Goal: Check status: Check status

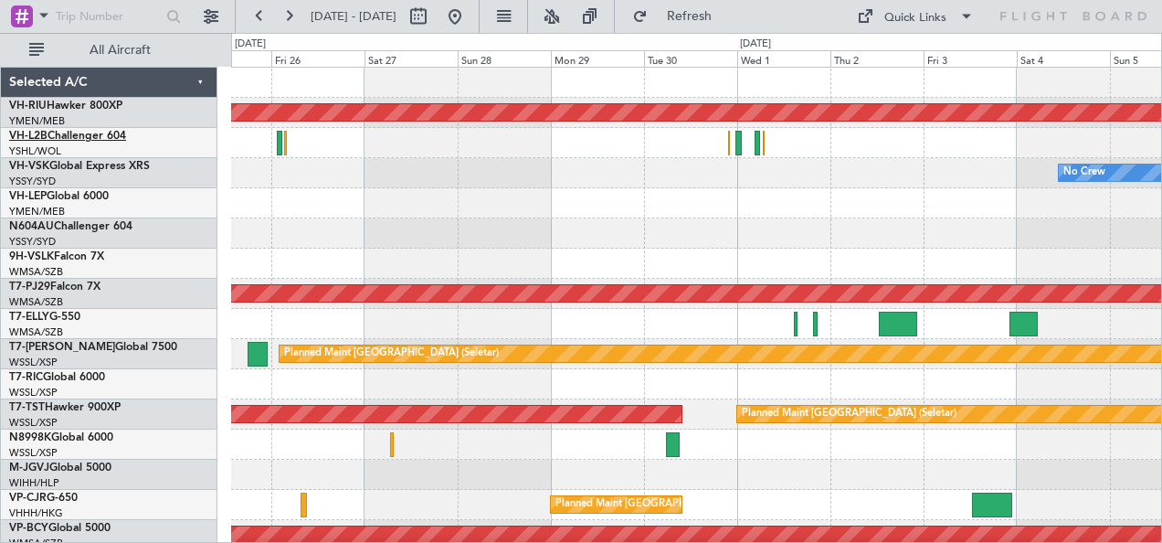
click at [47, 132] on link "VH-L2B Challenger 604" at bounding box center [67, 136] width 117 height 11
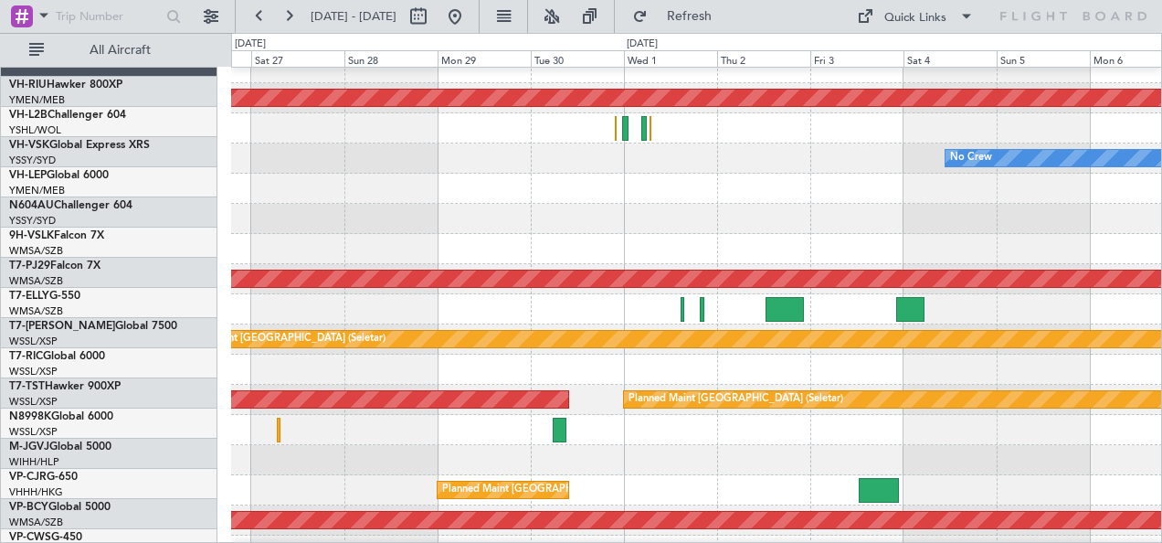
click at [207, 168] on div "Planned Maint [GEOGRAPHIC_DATA] ([GEOGRAPHIC_DATA]) No Crew Planned Maint [GEOG…" at bounding box center [581, 288] width 1162 height 510
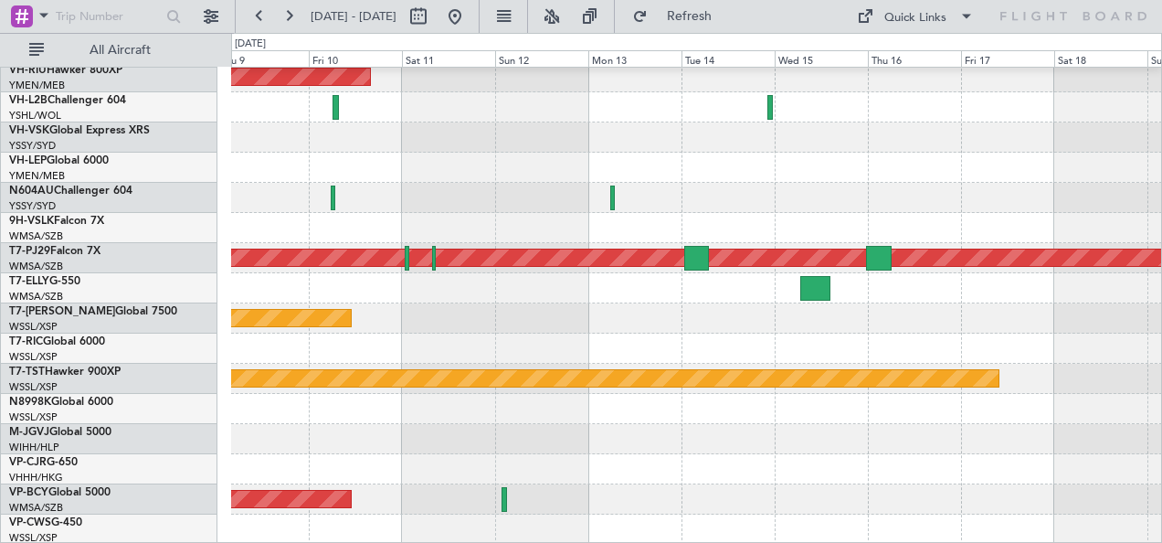
click at [303, 189] on div at bounding box center [696, 198] width 931 height 30
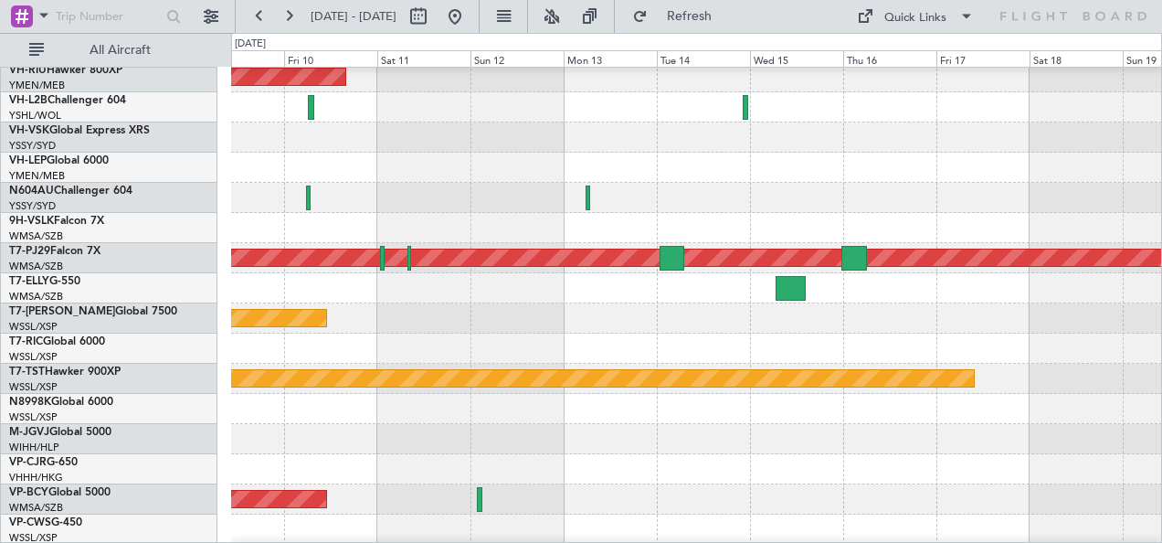
scroll to position [16, 0]
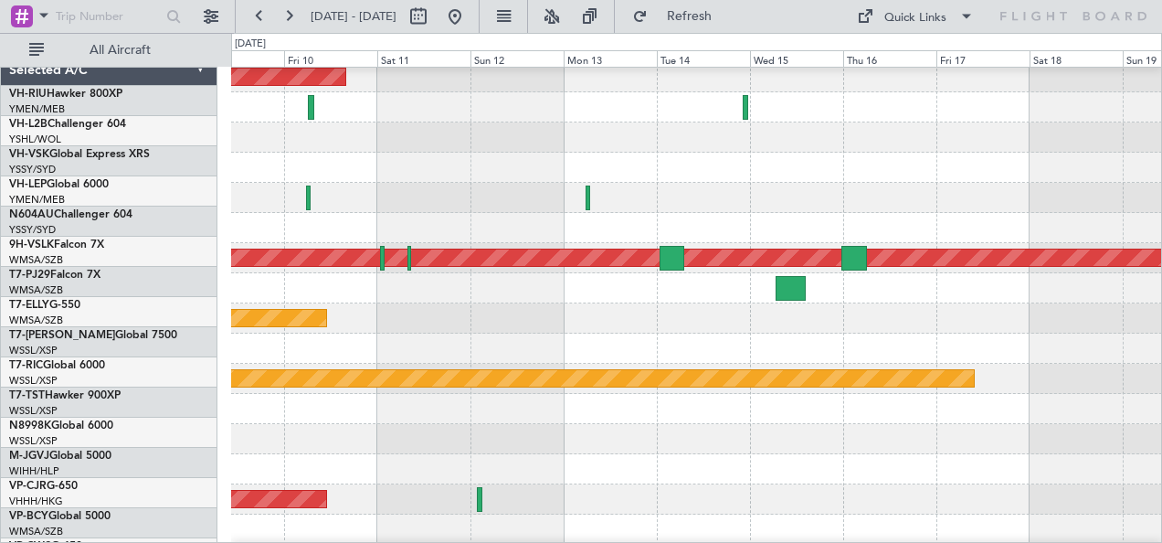
click at [428, 183] on div at bounding box center [696, 168] width 931 height 30
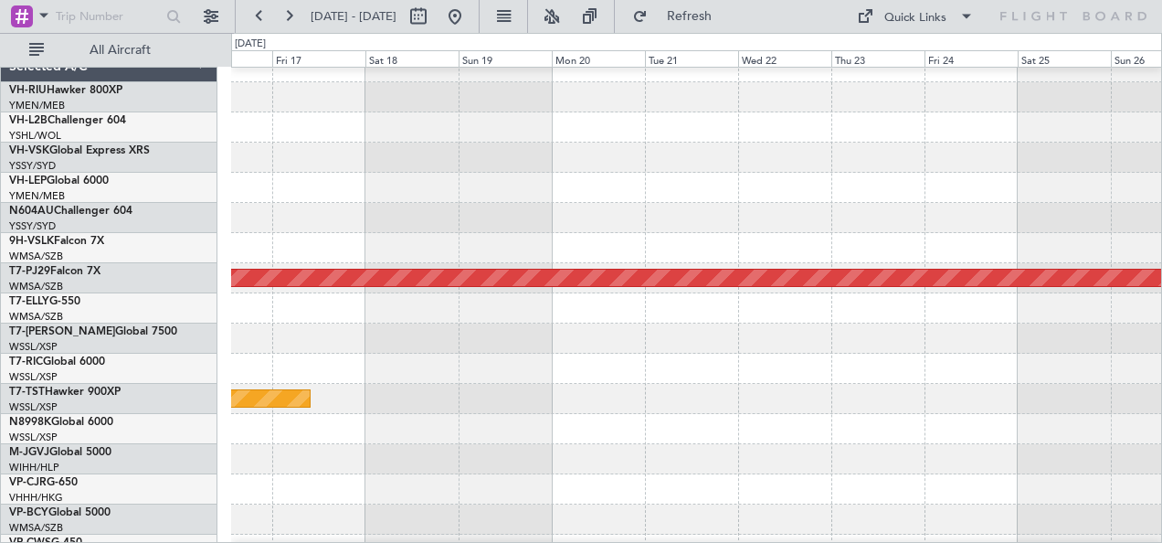
scroll to position [0, 0]
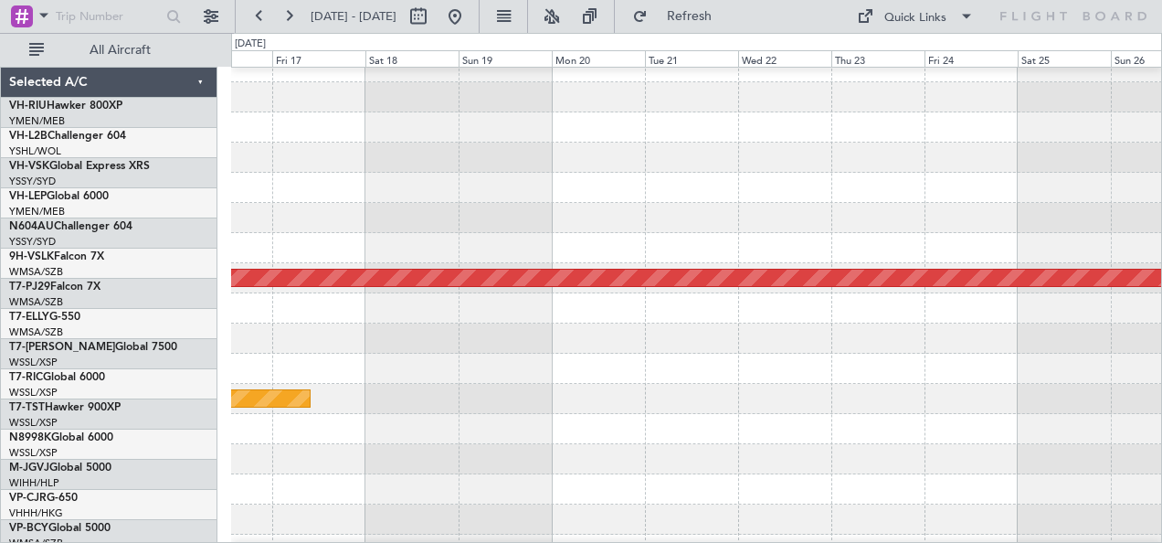
click at [122, 196] on div "Planned Maint [GEOGRAPHIC_DATA] (Sultan [PERSON_NAME] [PERSON_NAME] - Subang) P…" at bounding box center [581, 288] width 1162 height 510
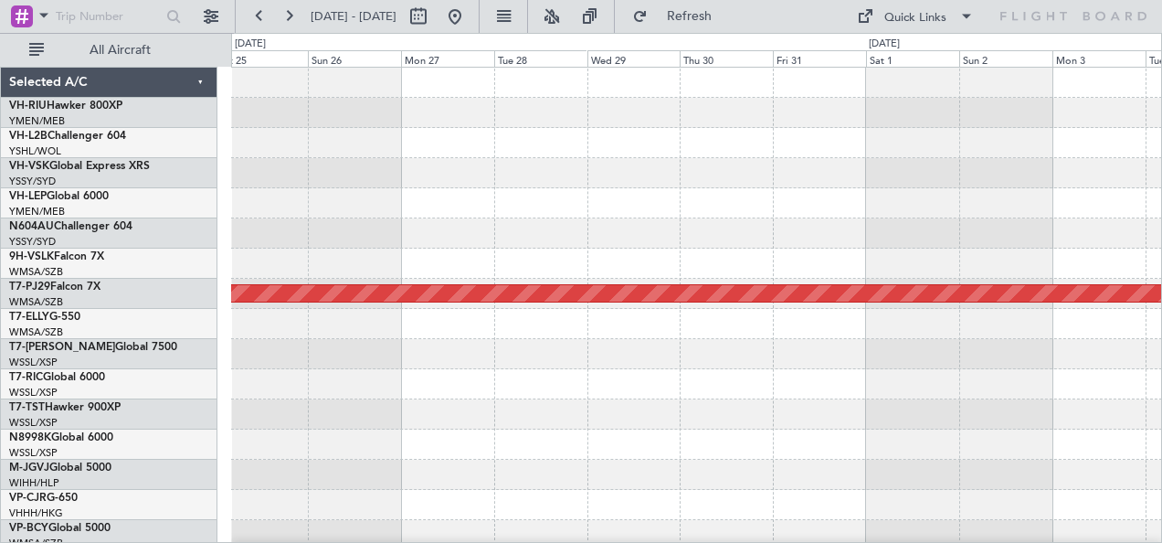
click at [161, 203] on div "Planned Maint [GEOGRAPHIC_DATA] (Sultan [PERSON_NAME] [PERSON_NAME] - Subang) S…" at bounding box center [581, 288] width 1162 height 510
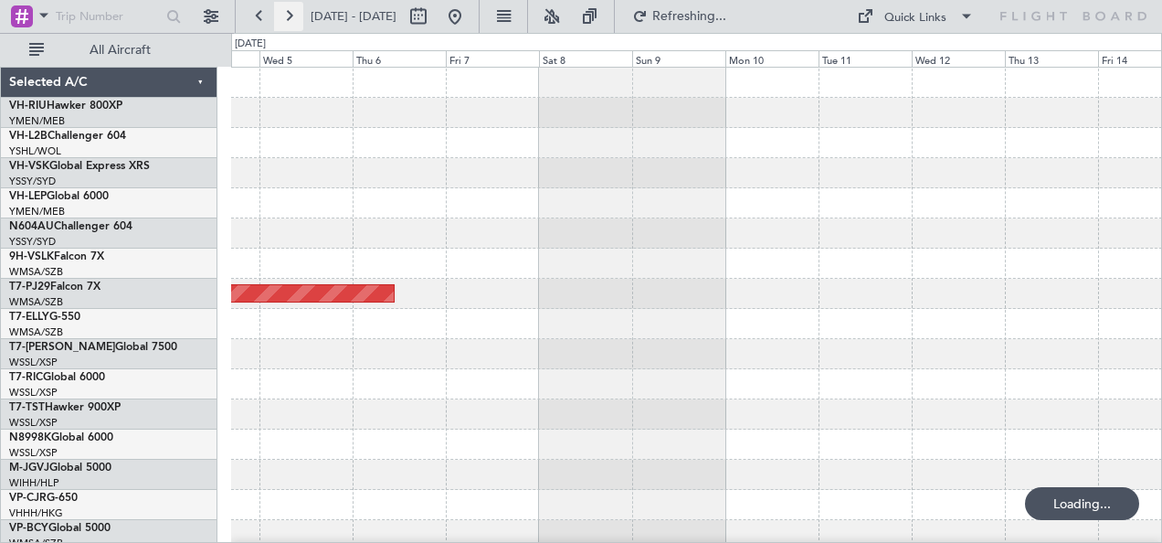
click at [288, 10] on button at bounding box center [288, 16] width 29 height 29
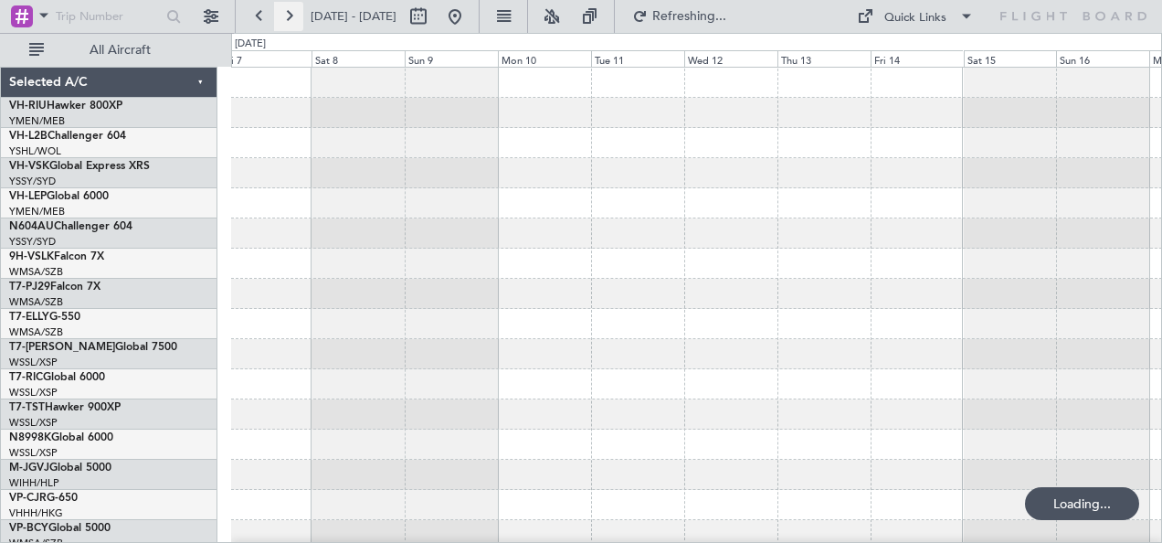
click at [288, 10] on button at bounding box center [288, 16] width 29 height 29
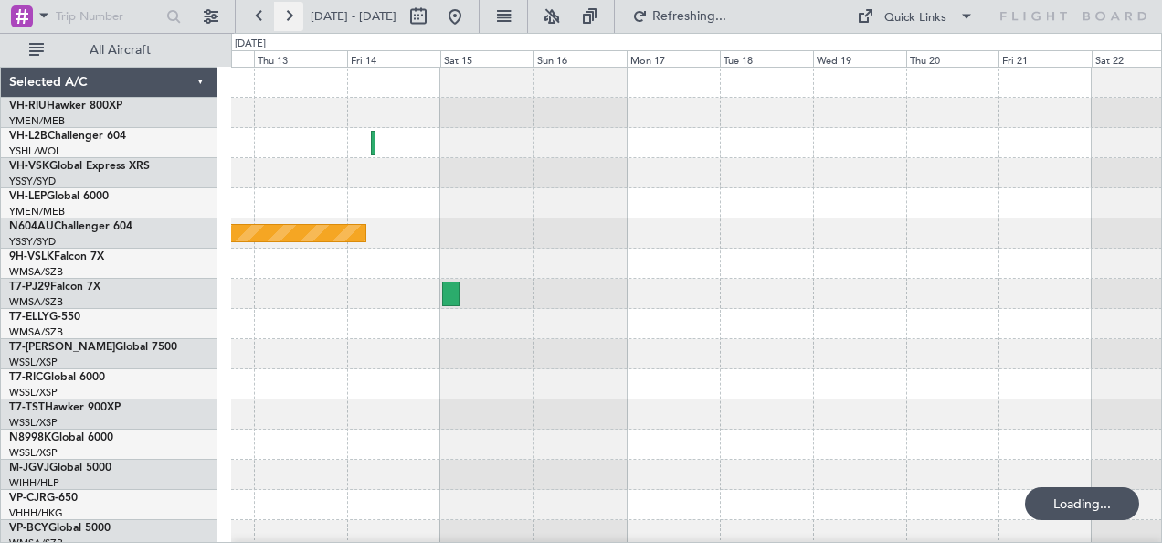
click at [288, 10] on button at bounding box center [288, 16] width 29 height 29
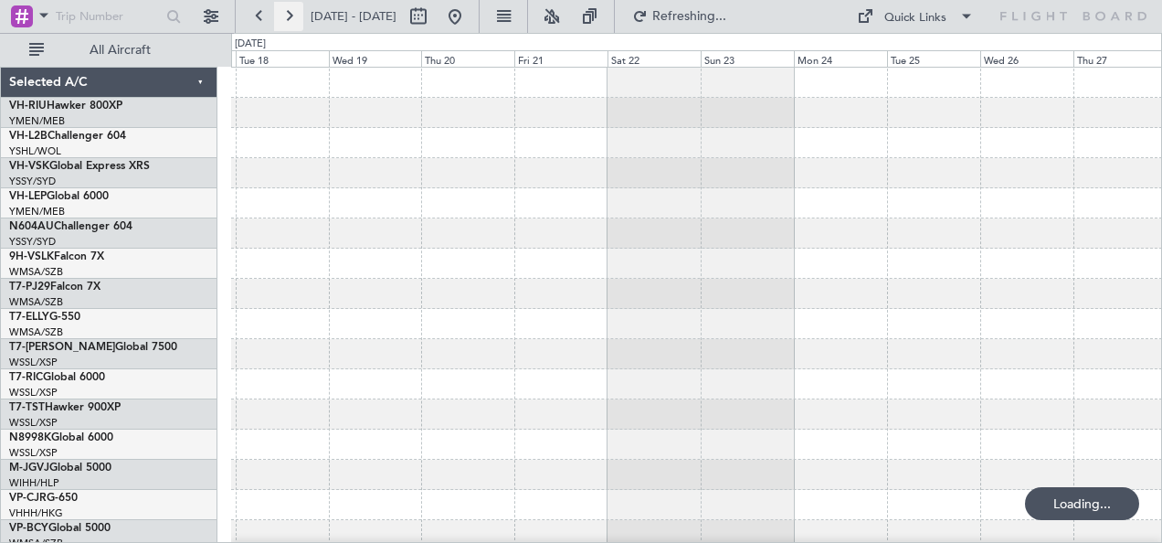
click at [288, 10] on button at bounding box center [288, 16] width 29 height 29
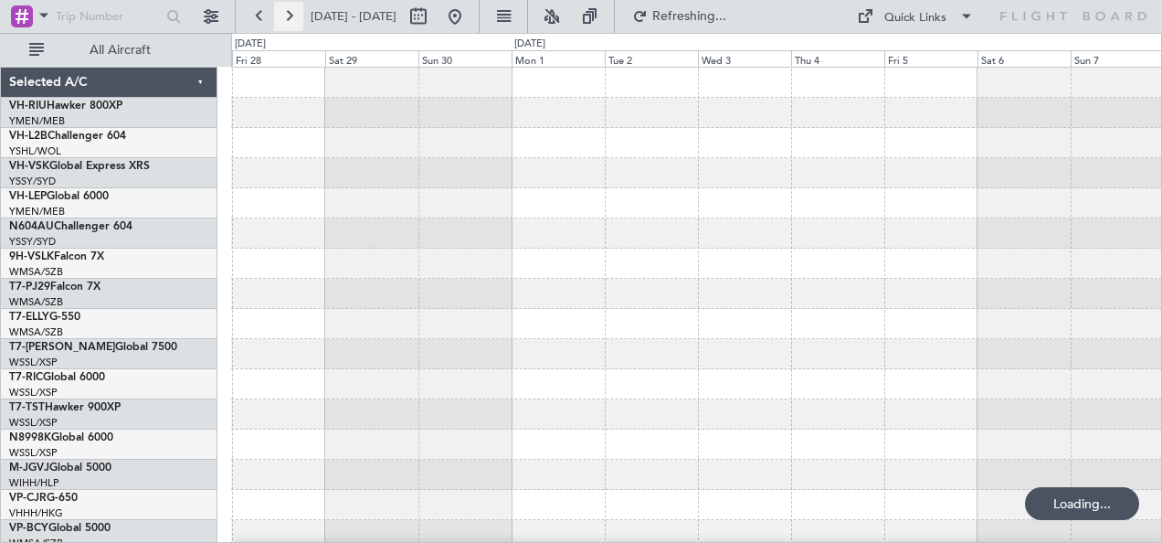
click at [288, 10] on button at bounding box center [288, 16] width 29 height 29
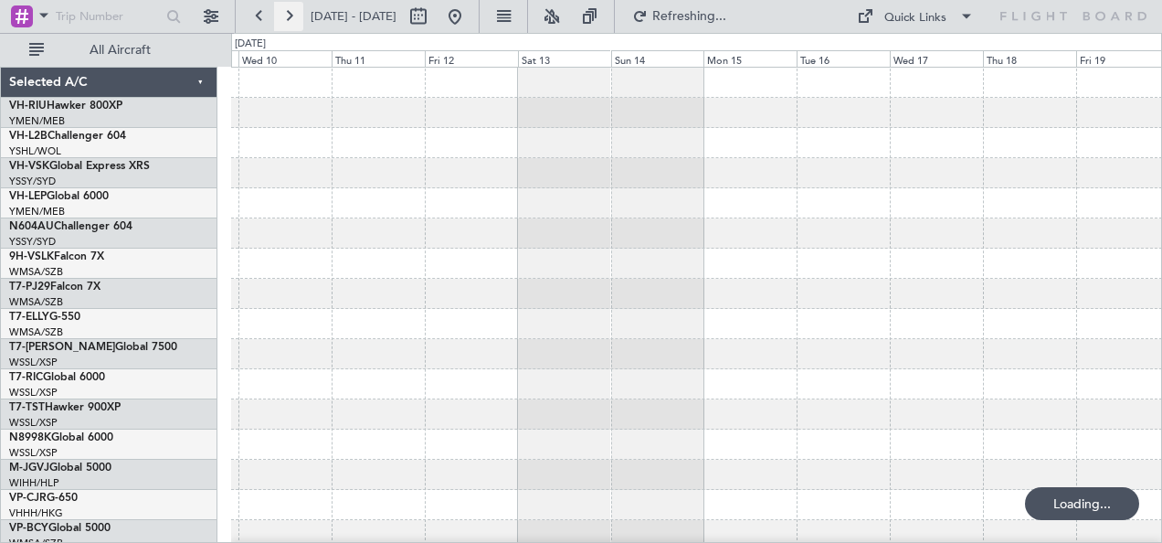
click at [288, 10] on button at bounding box center [288, 16] width 29 height 29
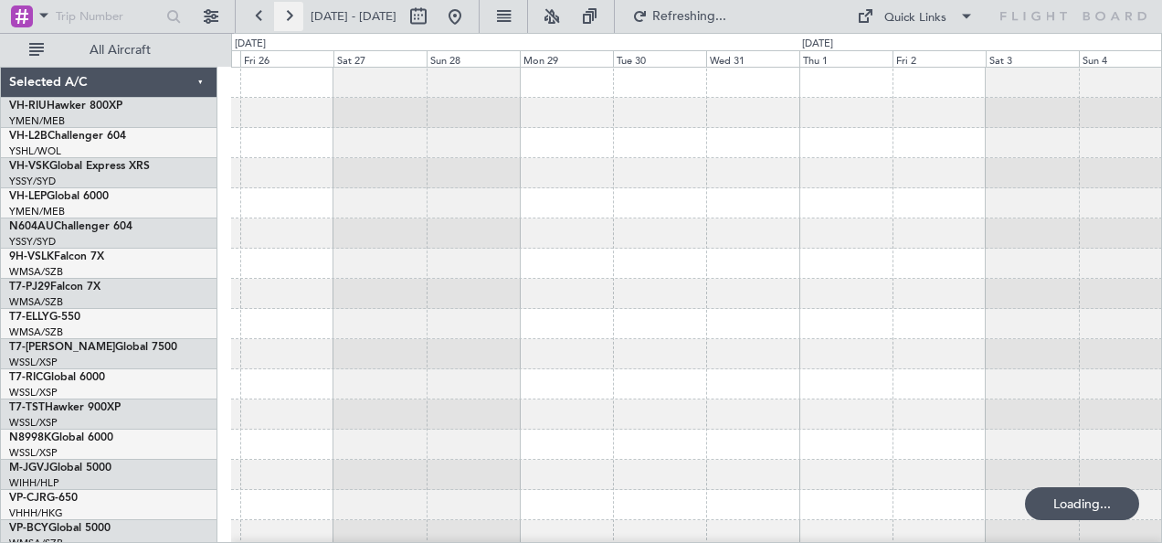
click at [288, 10] on button at bounding box center [288, 16] width 29 height 29
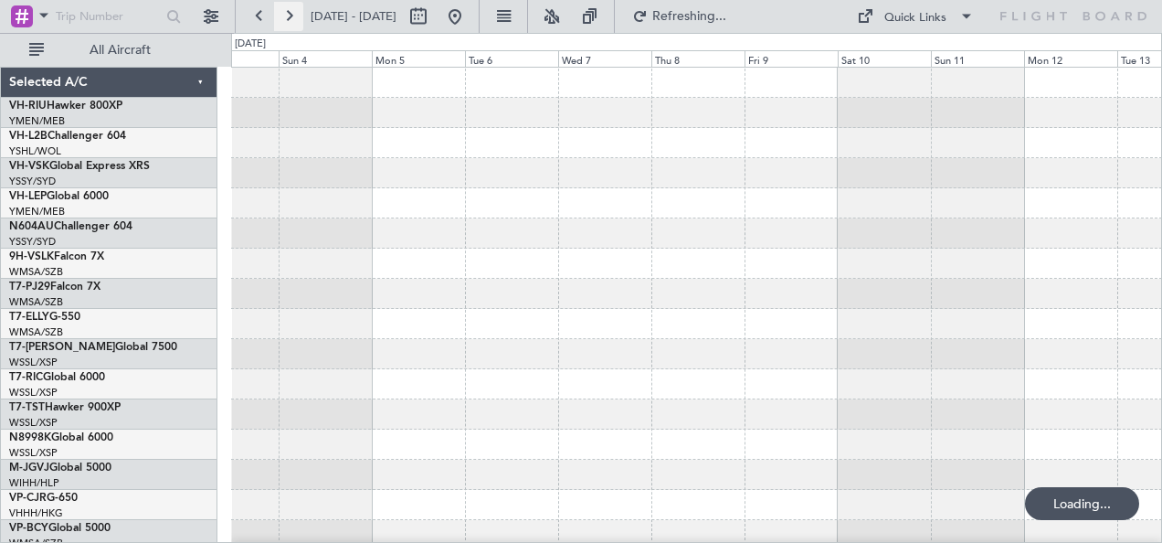
click at [288, 10] on button at bounding box center [288, 16] width 29 height 29
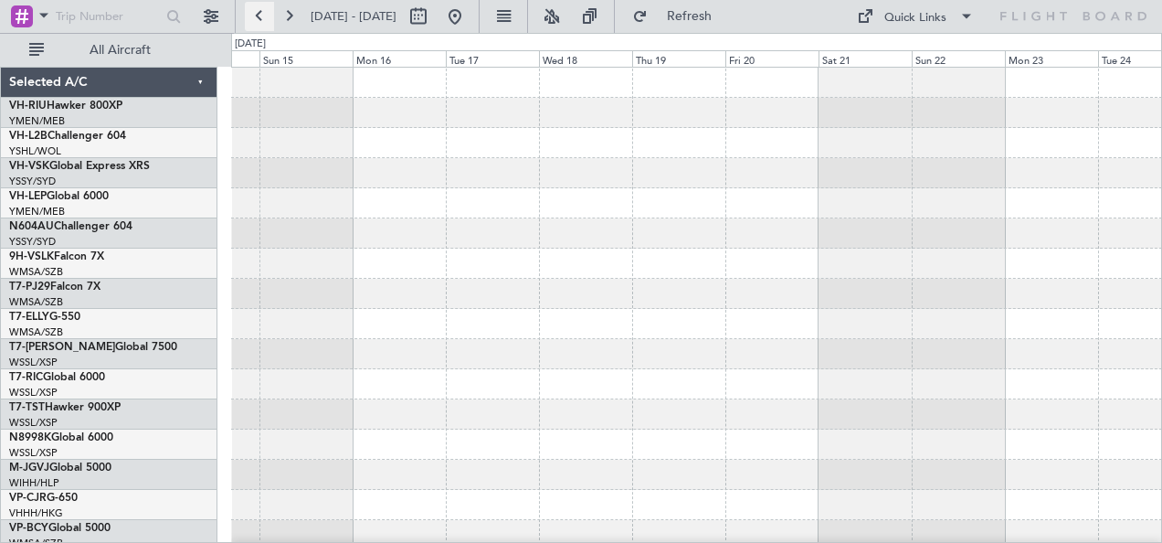
click at [246, 11] on button at bounding box center [259, 16] width 29 height 29
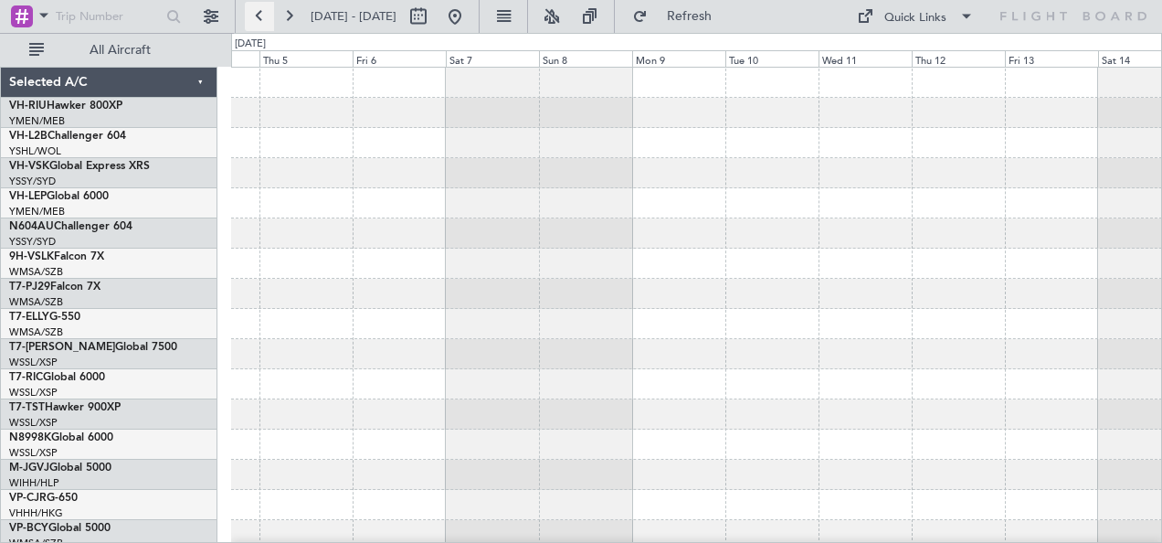
click at [253, 13] on button at bounding box center [259, 16] width 29 height 29
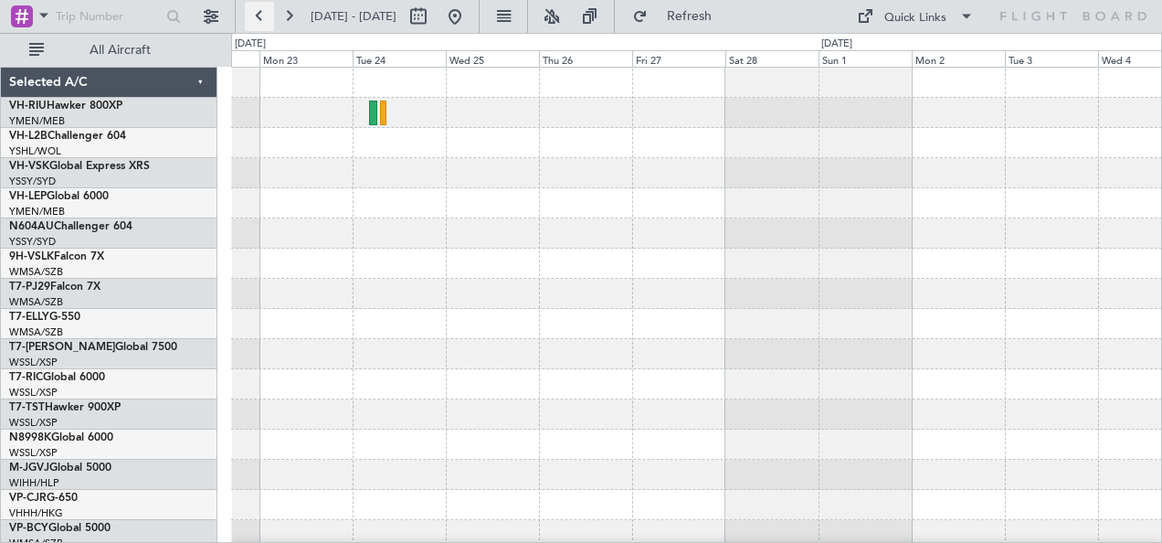
click at [253, 13] on button at bounding box center [259, 16] width 29 height 29
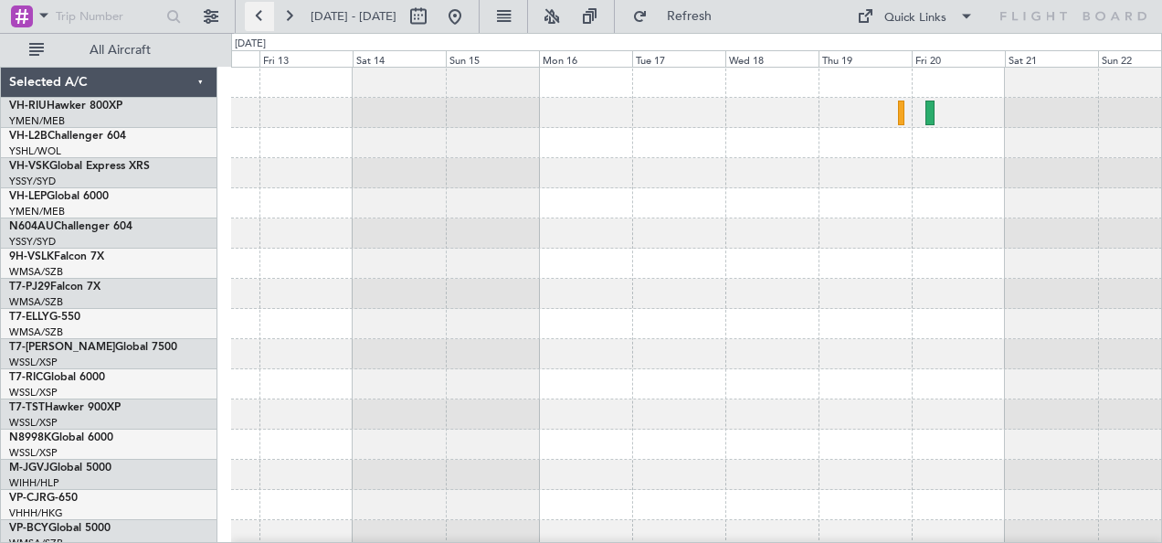
click at [257, 16] on button at bounding box center [259, 16] width 29 height 29
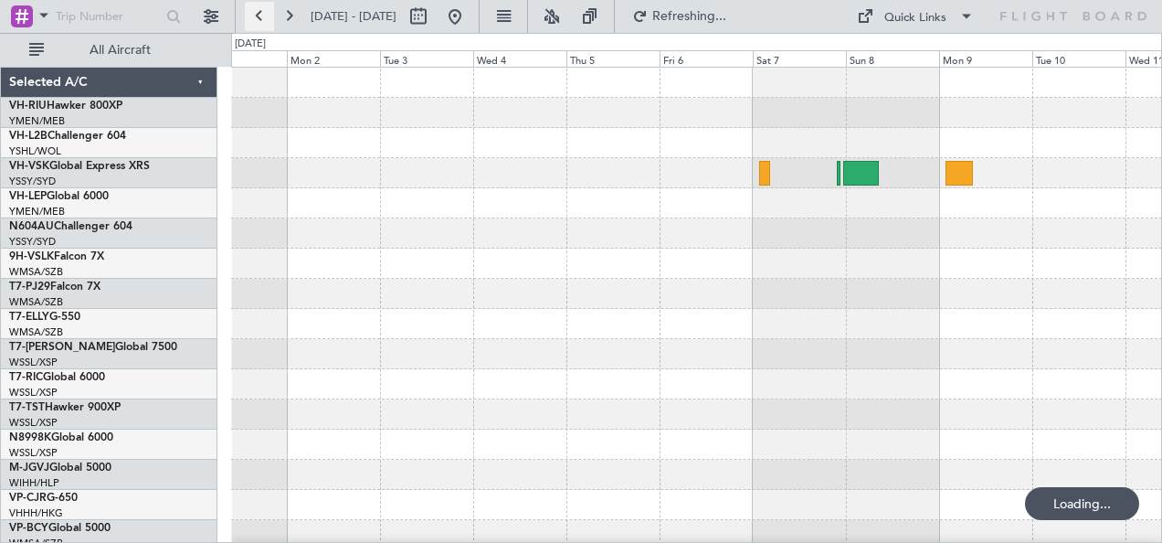
click at [257, 16] on button at bounding box center [259, 16] width 29 height 29
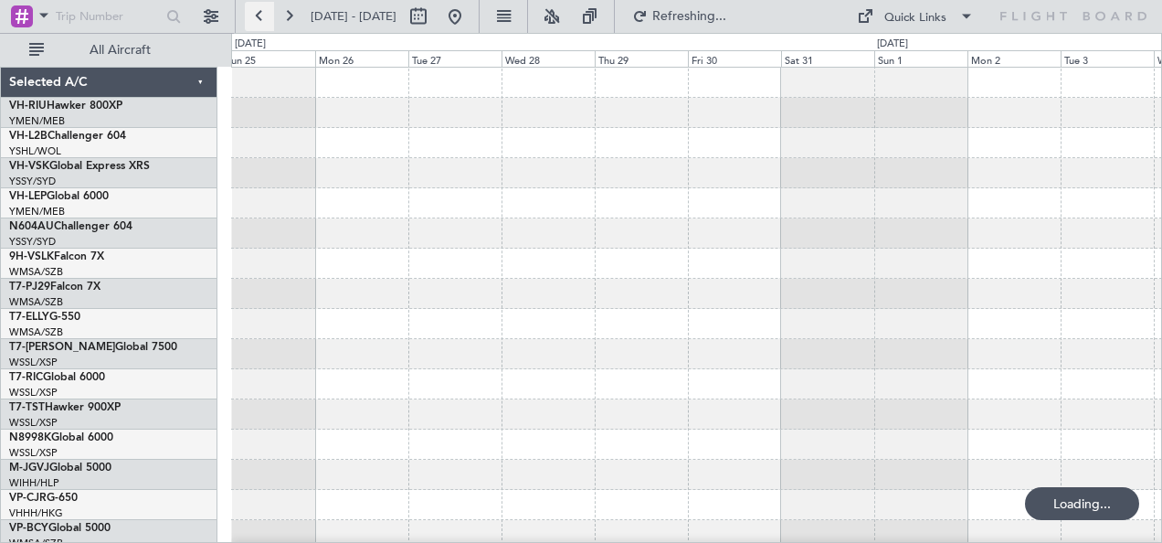
click at [257, 16] on button at bounding box center [259, 16] width 29 height 29
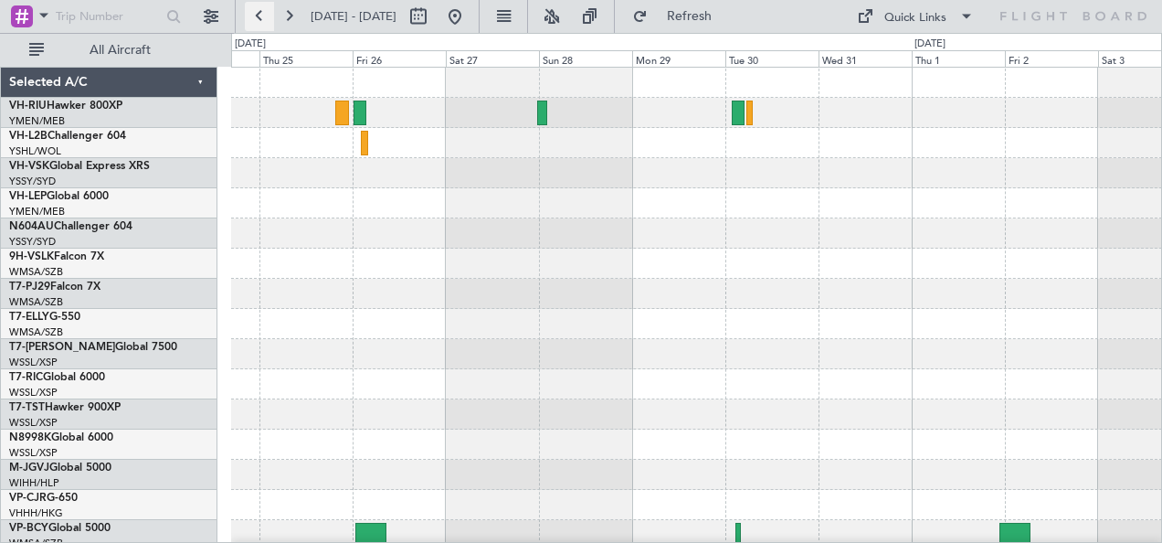
click at [257, 17] on button at bounding box center [259, 16] width 29 height 29
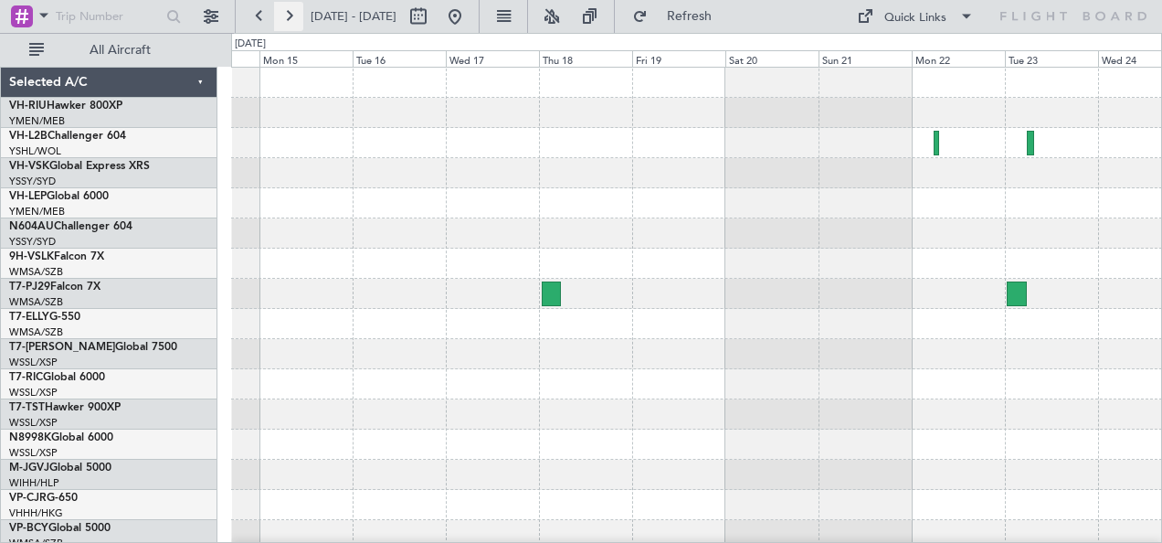
click at [292, 13] on button at bounding box center [288, 16] width 29 height 29
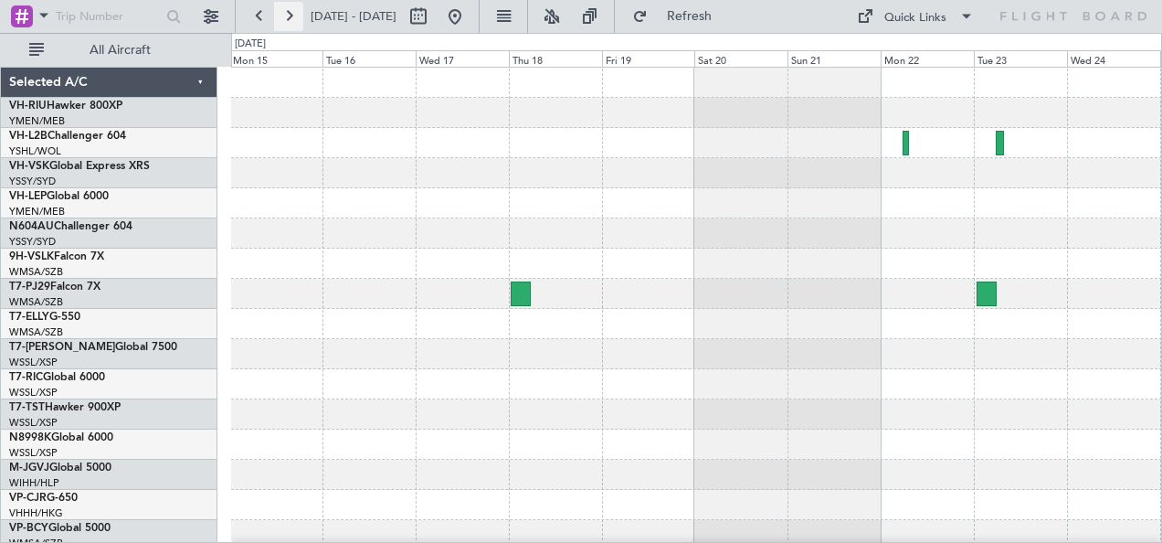
click at [292, 13] on button at bounding box center [288, 16] width 29 height 29
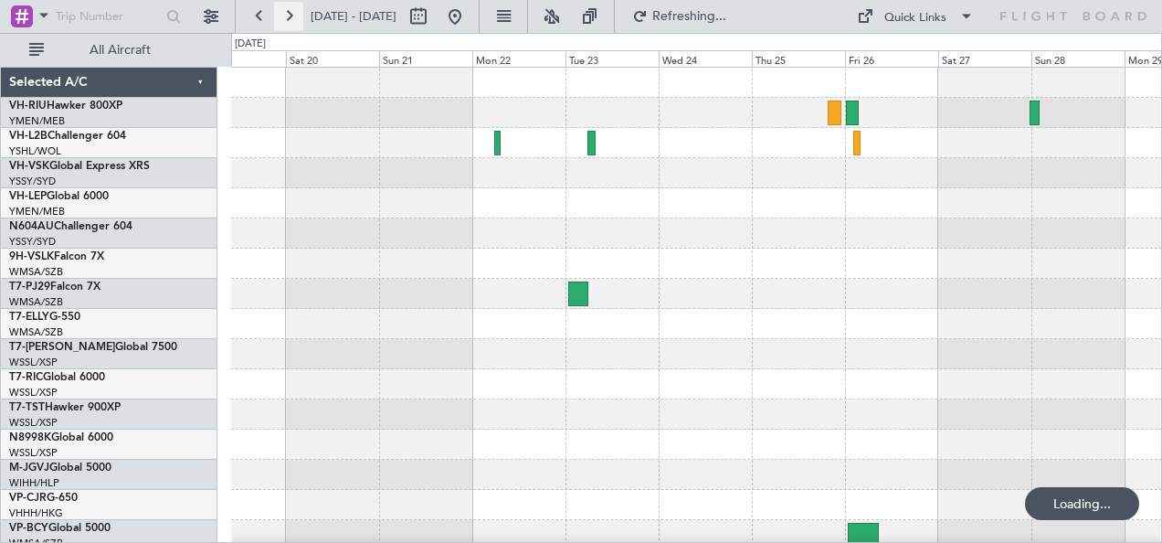
click at [292, 13] on button at bounding box center [288, 16] width 29 height 29
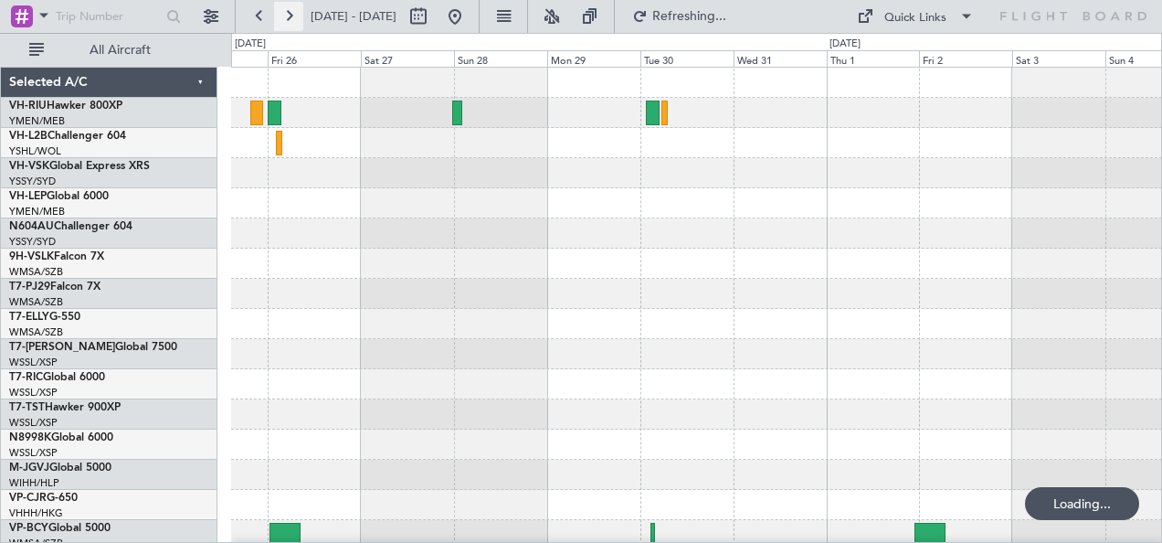
click at [292, 13] on button at bounding box center [288, 16] width 29 height 29
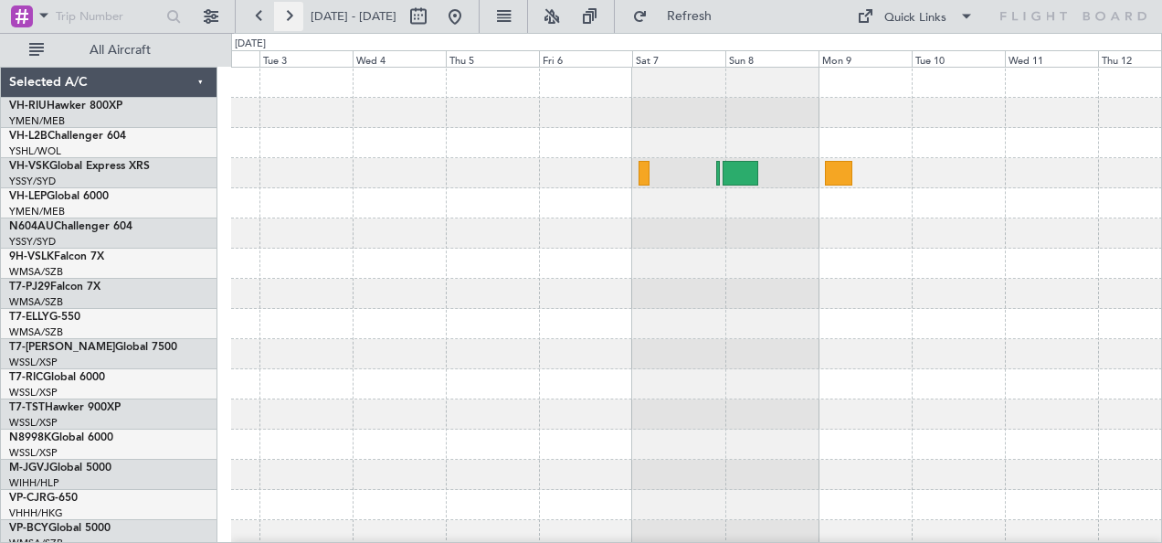
click at [292, 13] on button at bounding box center [288, 16] width 29 height 29
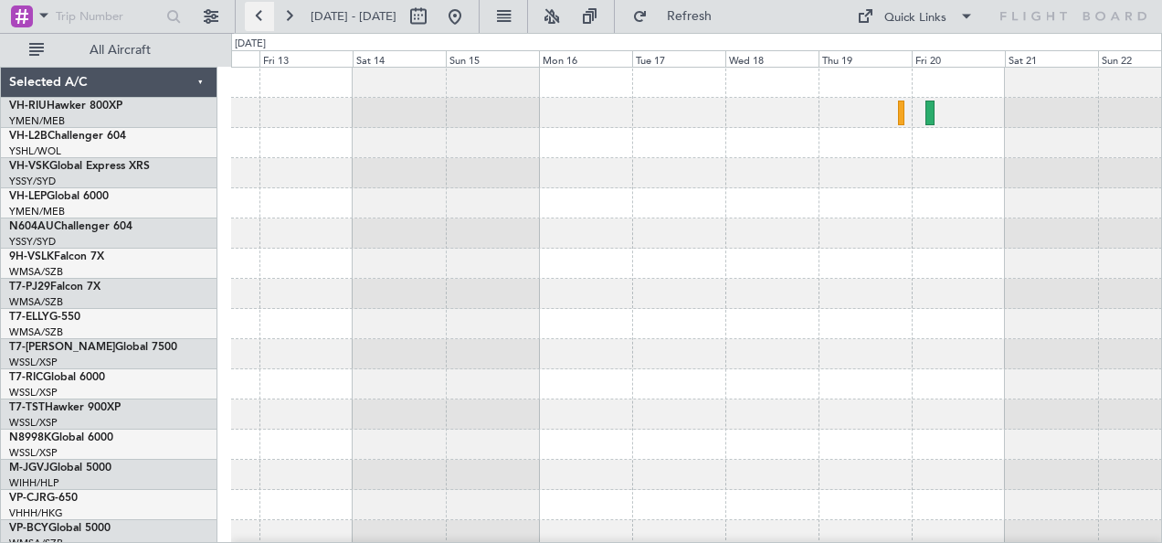
click at [257, 15] on button at bounding box center [259, 16] width 29 height 29
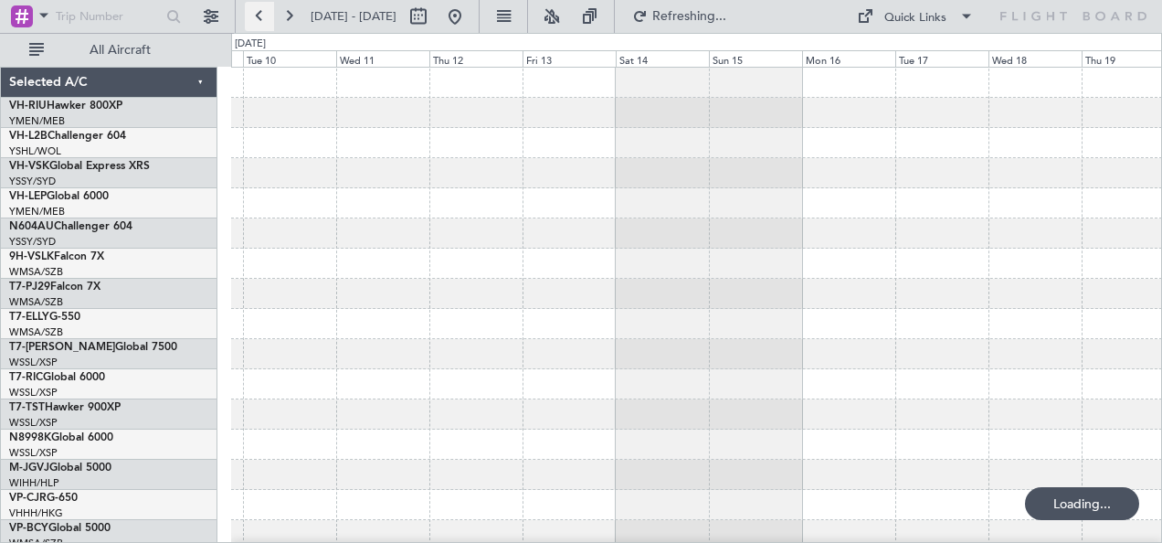
click at [257, 15] on button at bounding box center [259, 16] width 29 height 29
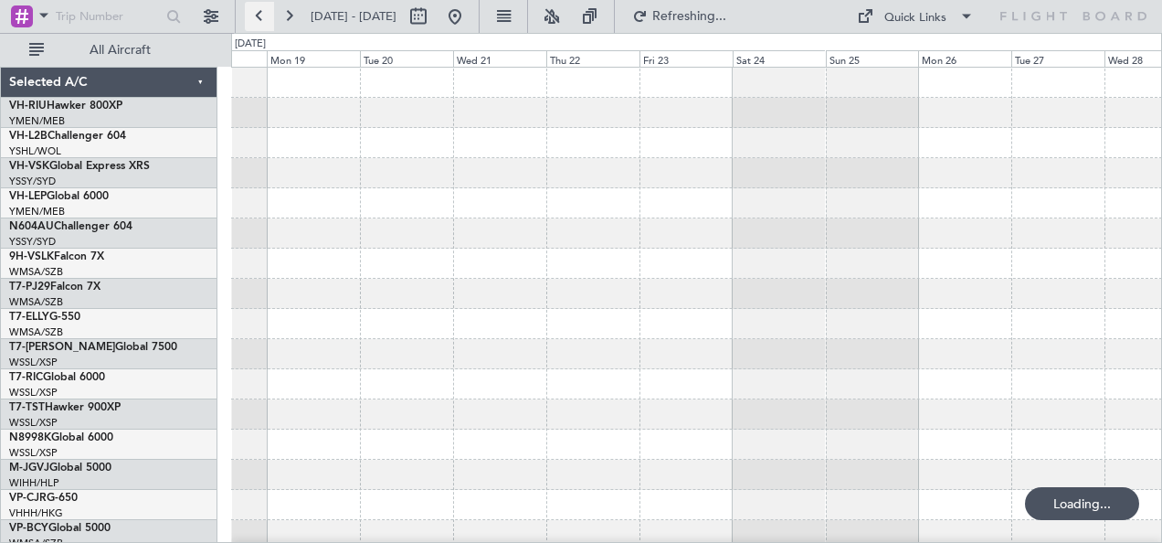
click at [257, 15] on button at bounding box center [259, 16] width 29 height 29
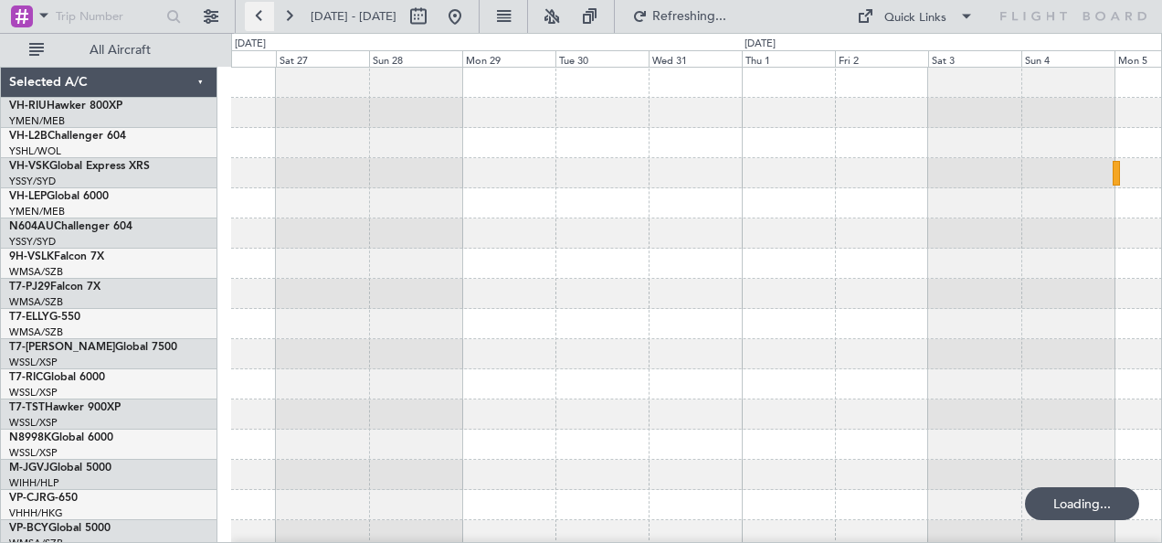
click at [257, 15] on button at bounding box center [259, 16] width 29 height 29
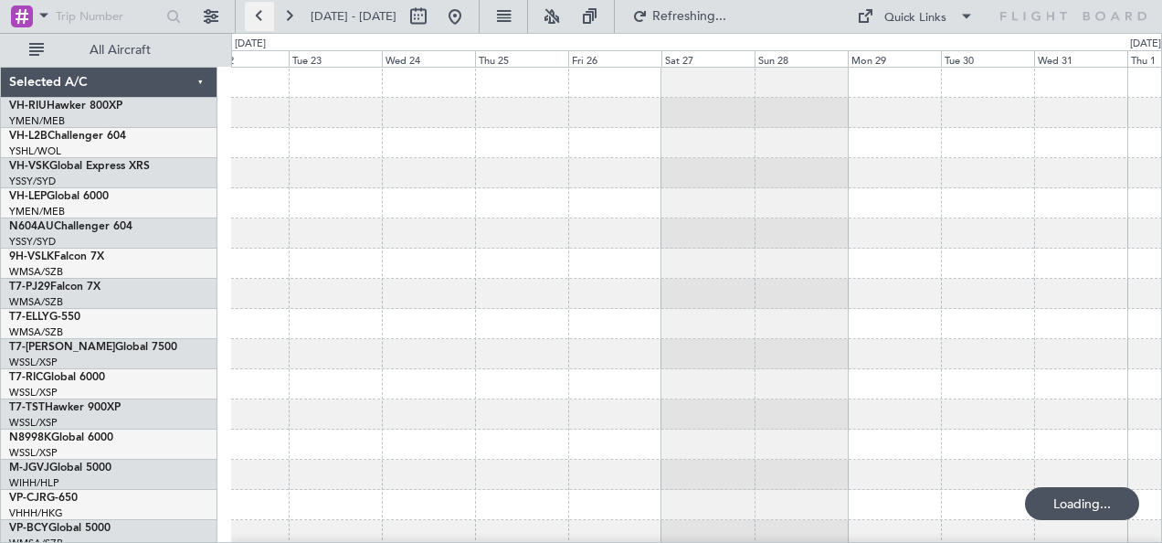
click at [257, 15] on button at bounding box center [259, 16] width 29 height 29
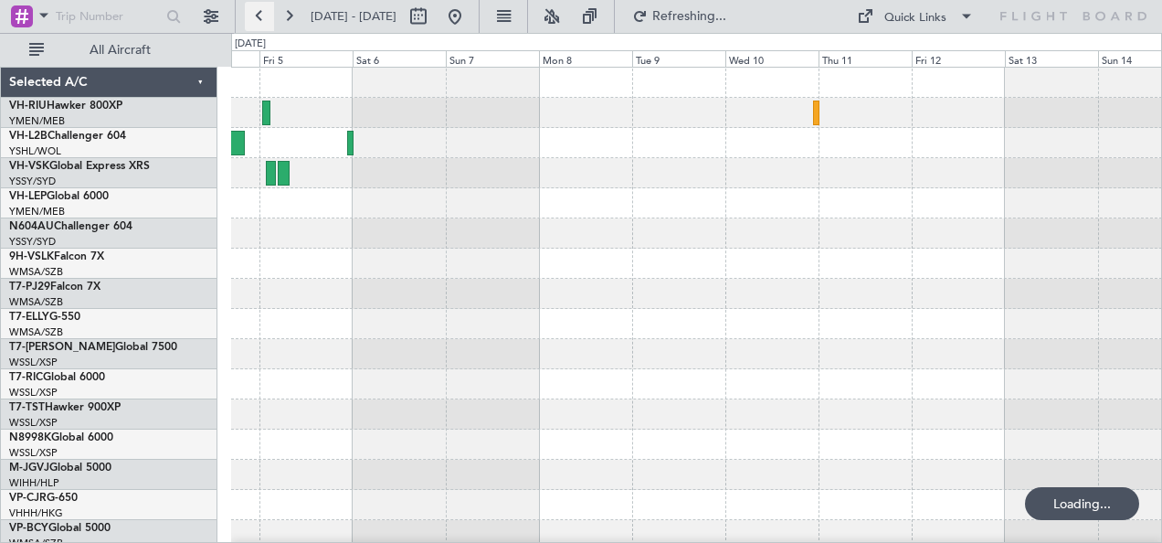
click at [257, 15] on button at bounding box center [259, 16] width 29 height 29
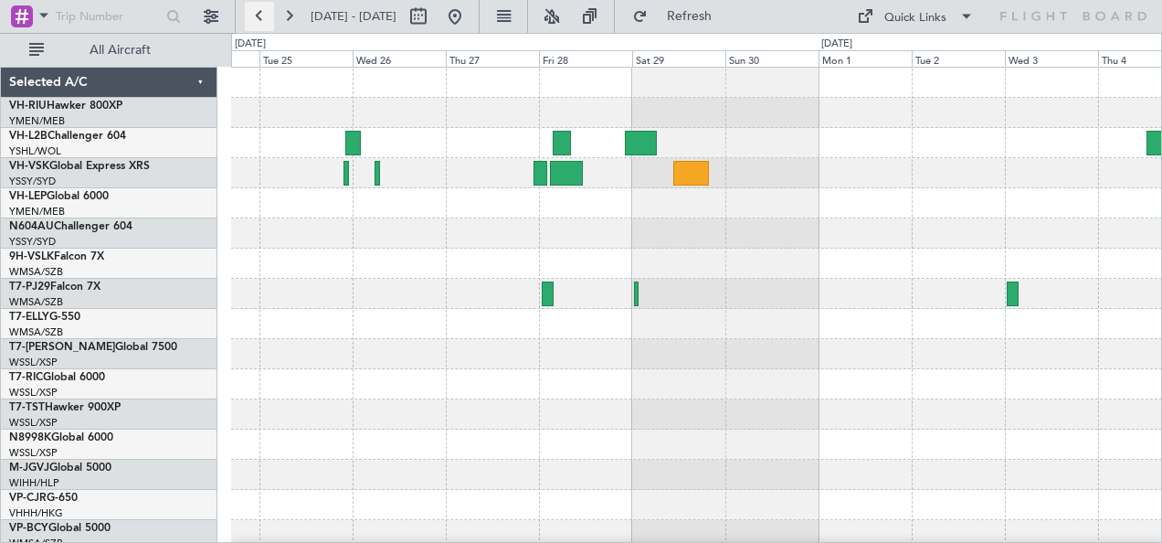
click at [257, 15] on button at bounding box center [259, 16] width 29 height 29
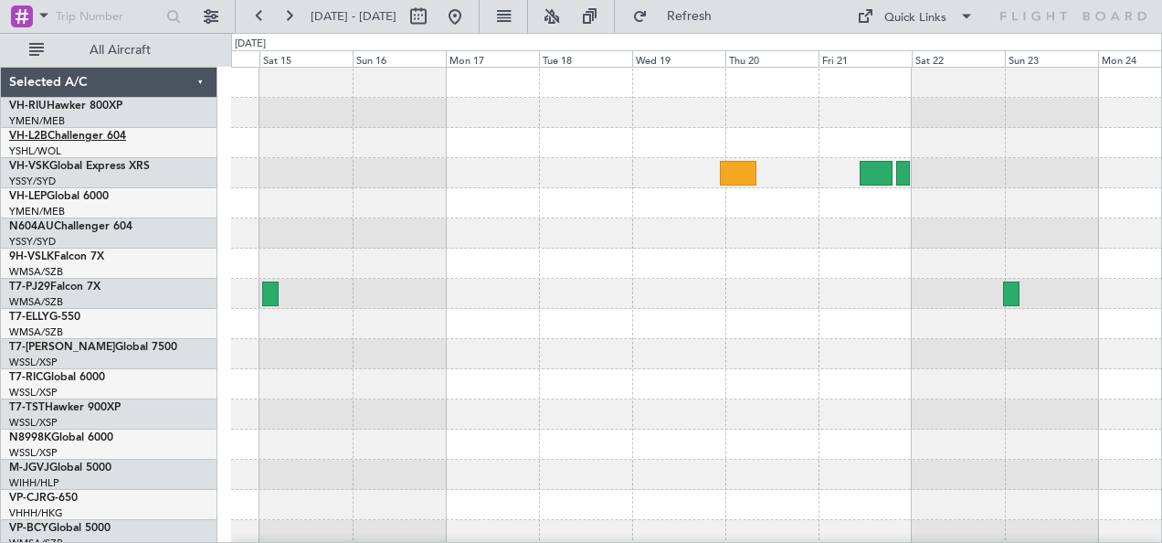
click at [62, 132] on link "VH-L2B Challenger 604" at bounding box center [67, 136] width 117 height 11
click at [69, 133] on link "VH-L2B Challenger 604" at bounding box center [67, 136] width 117 height 11
click at [257, 17] on button at bounding box center [259, 16] width 29 height 29
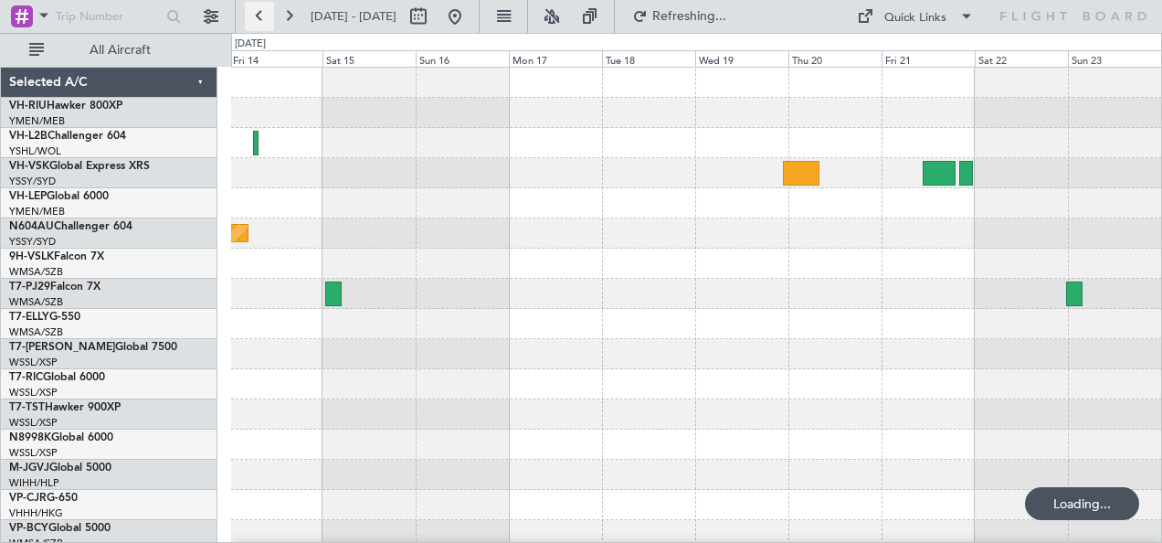
click at [257, 17] on button at bounding box center [259, 16] width 29 height 29
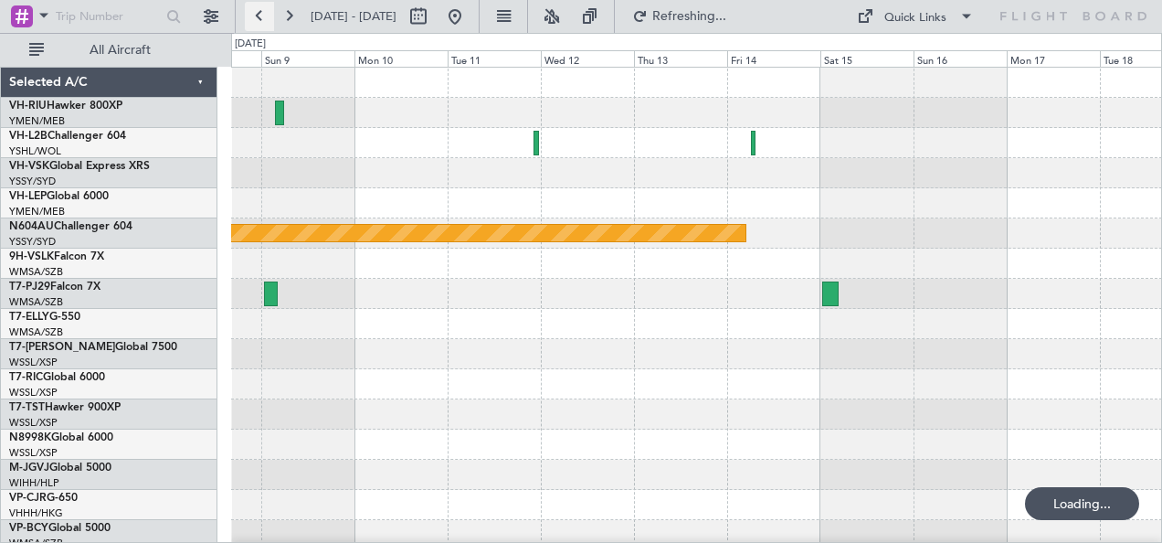
click at [257, 17] on button at bounding box center [259, 16] width 29 height 29
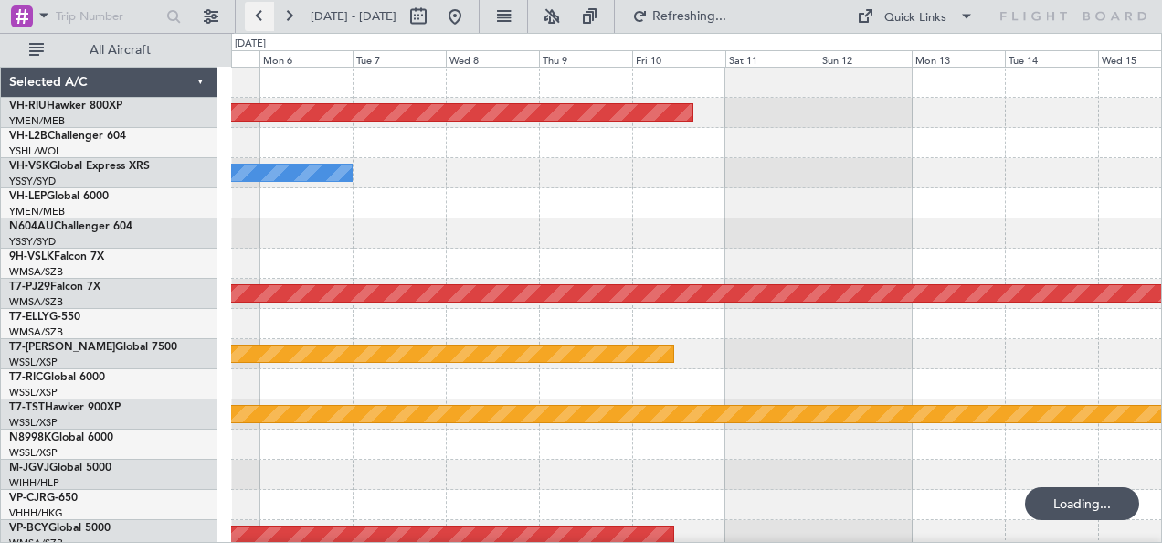
click at [257, 17] on button at bounding box center [259, 16] width 29 height 29
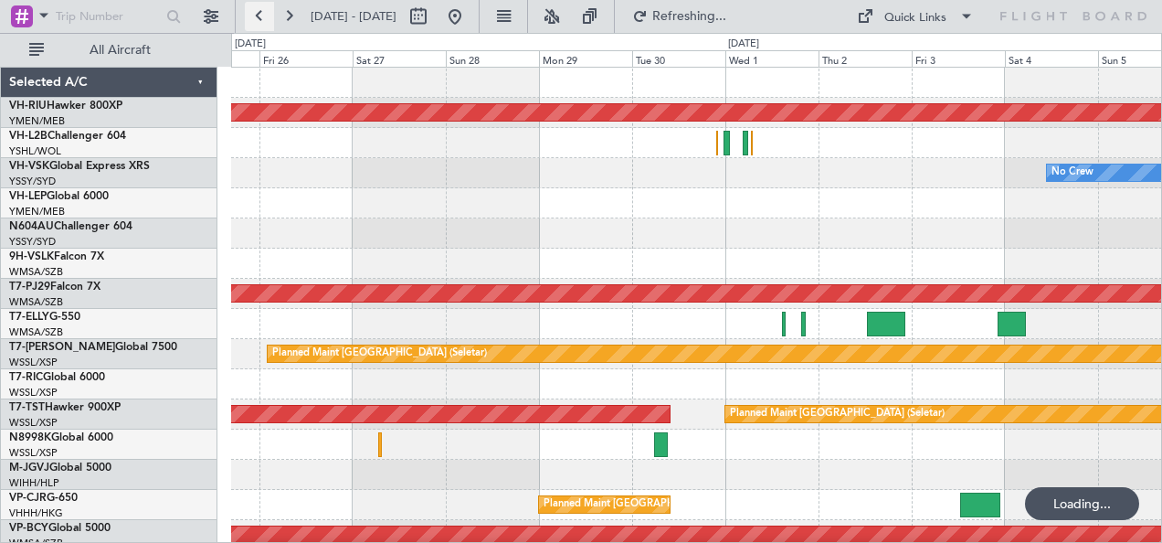
click at [257, 17] on button at bounding box center [259, 16] width 29 height 29
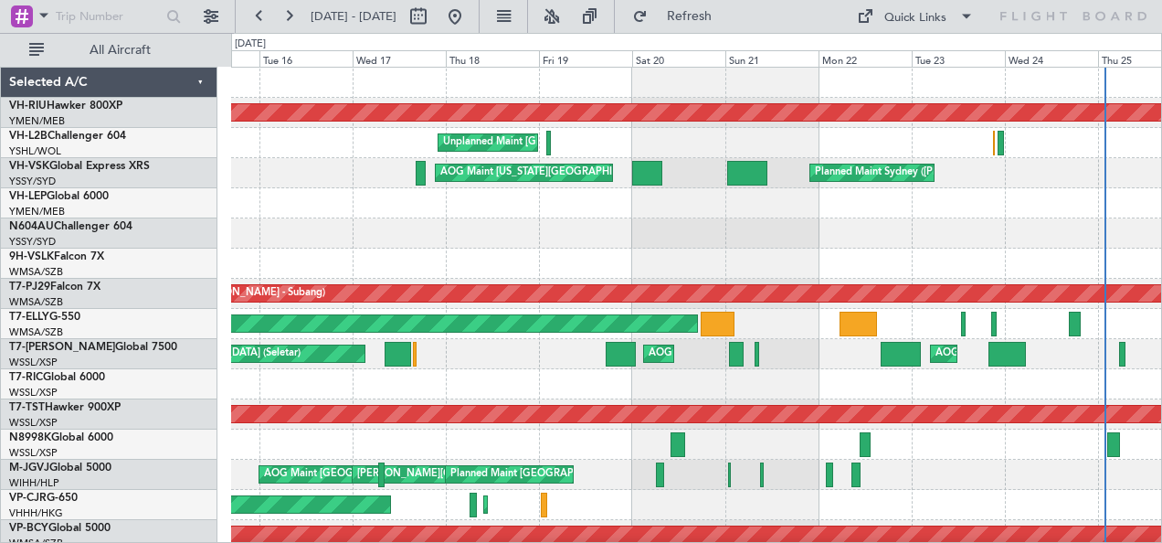
click at [748, 230] on div "Planned Maint [GEOGRAPHIC_DATA] ([GEOGRAPHIC_DATA]) Unplanned Maint [GEOGRAPHIC…" at bounding box center [696, 324] width 931 height 513
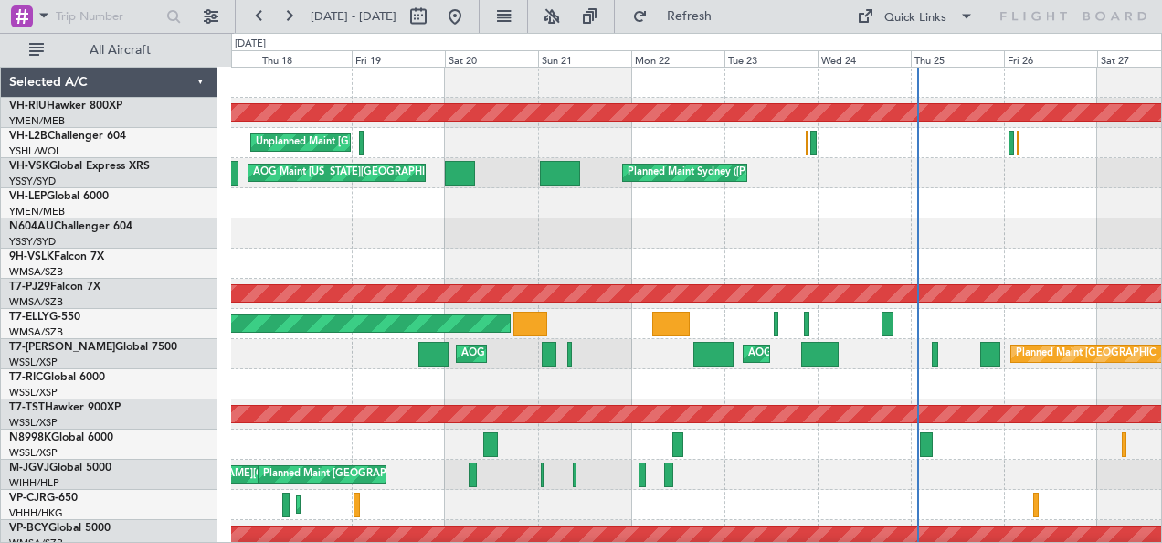
click at [709, 216] on div at bounding box center [696, 203] width 931 height 30
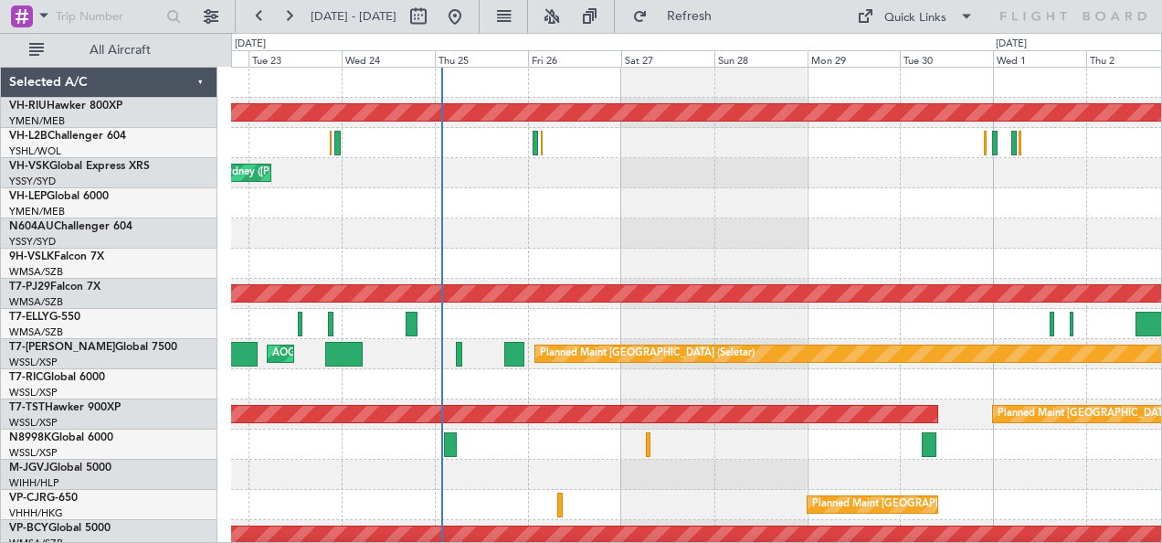
click at [794, 202] on div at bounding box center [696, 203] width 931 height 30
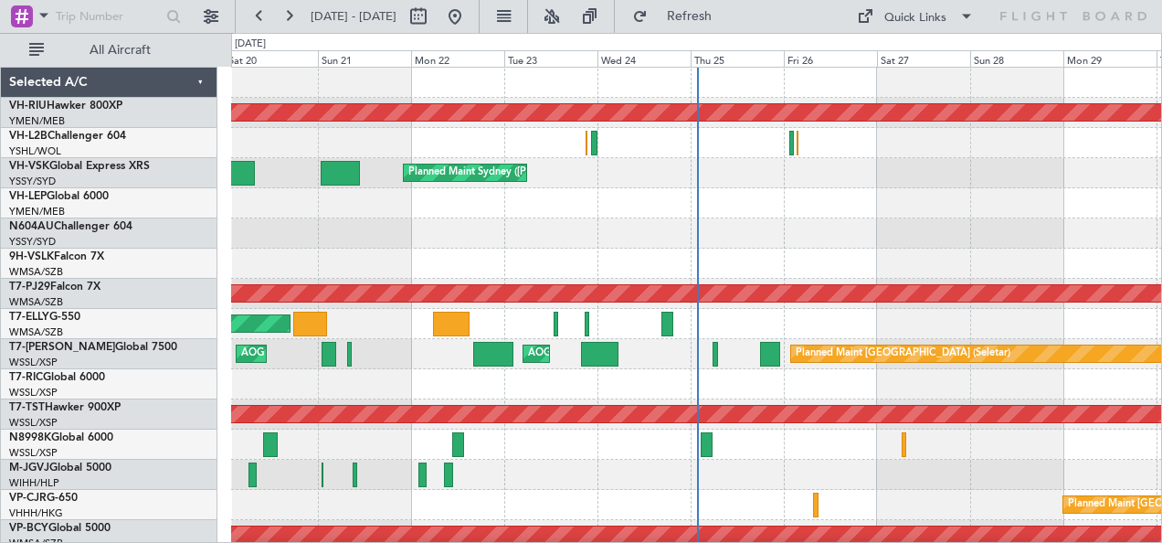
click at [605, 213] on div at bounding box center [696, 203] width 931 height 30
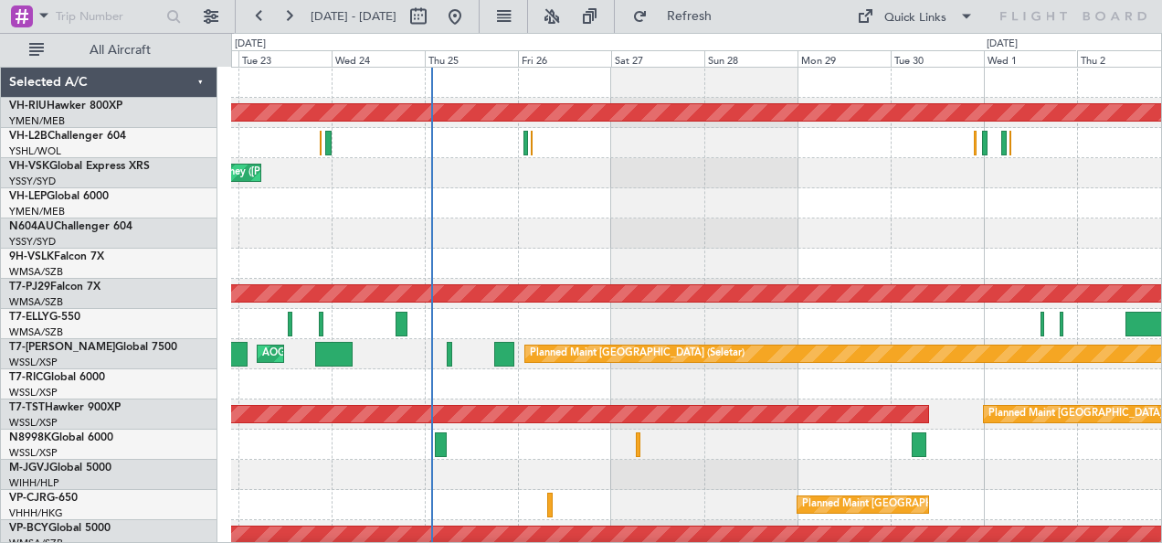
click at [742, 225] on div at bounding box center [696, 233] width 931 height 30
